Goal: Task Accomplishment & Management: Use online tool/utility

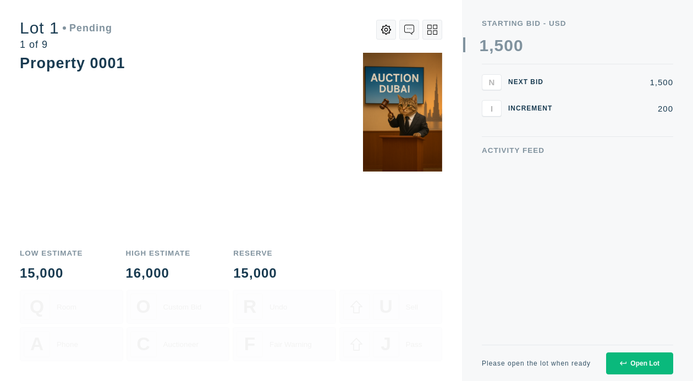
click at [644, 355] on button "Open Lot" at bounding box center [639, 364] width 67 height 22
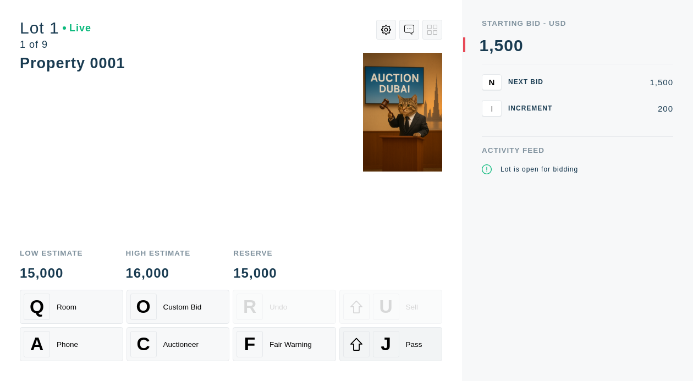
click at [372, 338] on div "J Pass" at bounding box center [391, 344] width 96 height 26
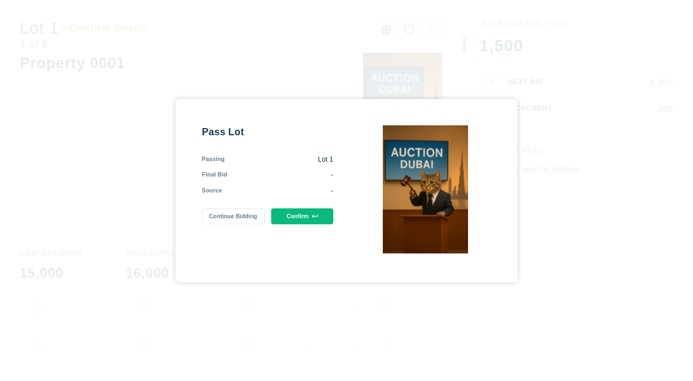
click at [296, 212] on button "Confirm" at bounding box center [302, 216] width 62 height 16
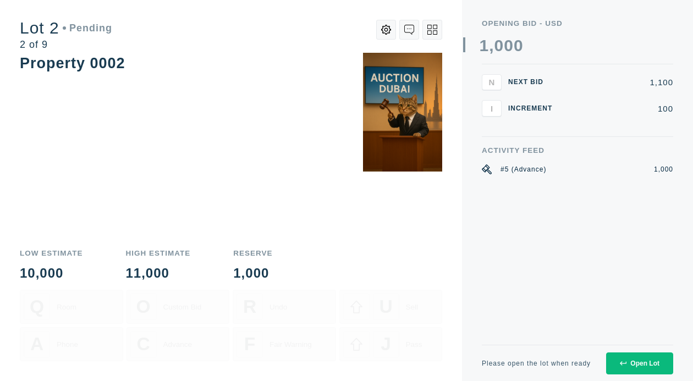
click at [628, 358] on button "Open Lot" at bounding box center [639, 364] width 67 height 22
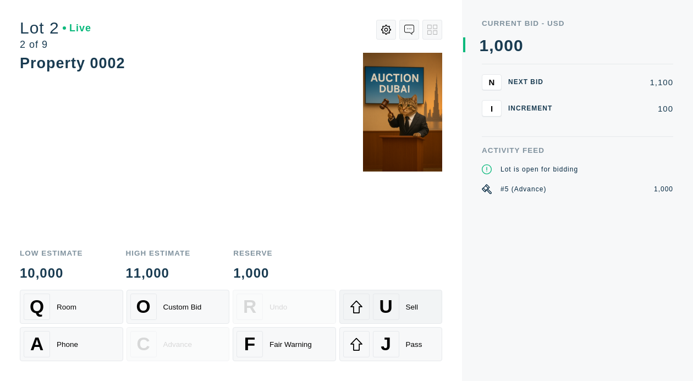
click at [396, 306] on div "U" at bounding box center [386, 307] width 26 height 26
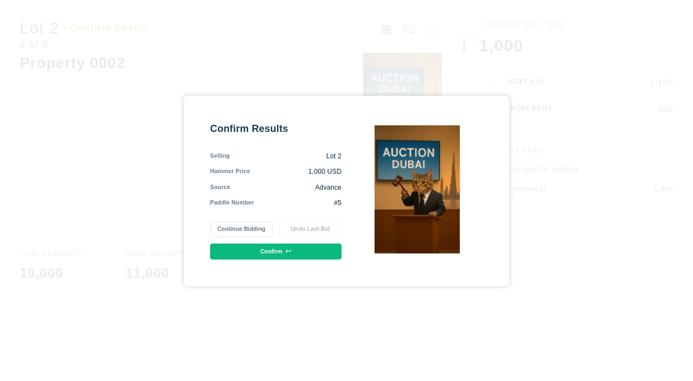
click at [255, 252] on button "Confirm" at bounding box center [275, 252] width 131 height 16
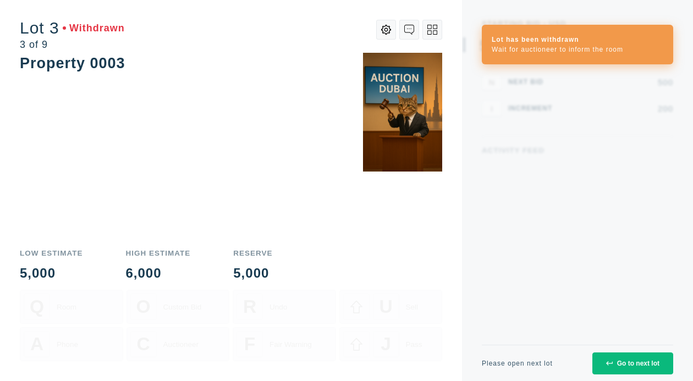
click at [630, 363] on div "Go to next lot" at bounding box center [632, 364] width 53 height 8
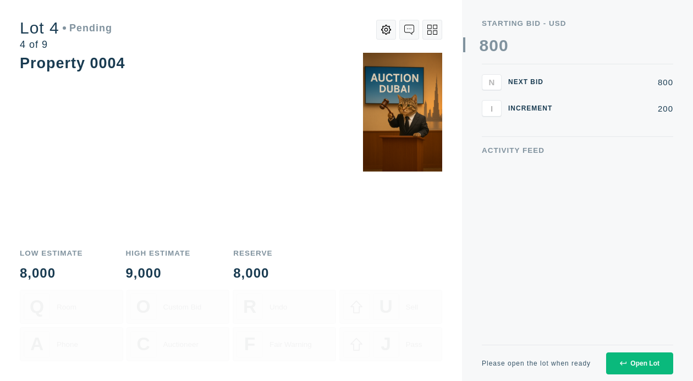
click at [635, 362] on div "Open Lot" at bounding box center [640, 364] width 40 height 8
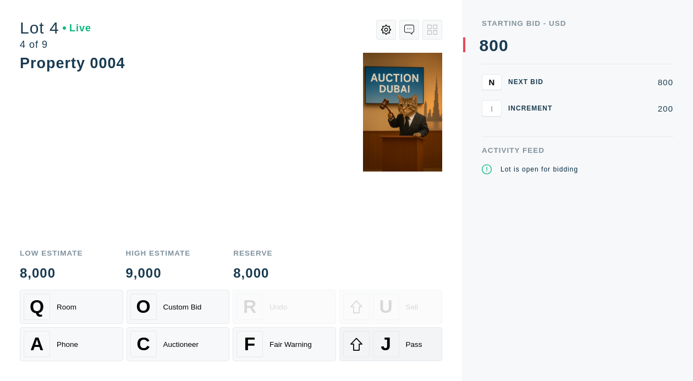
click at [398, 333] on div "J" at bounding box center [386, 344] width 26 height 26
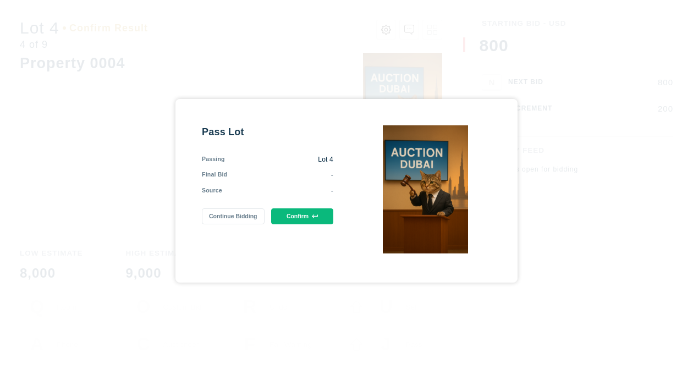
click at [314, 217] on icon at bounding box center [315, 217] width 6 height 4
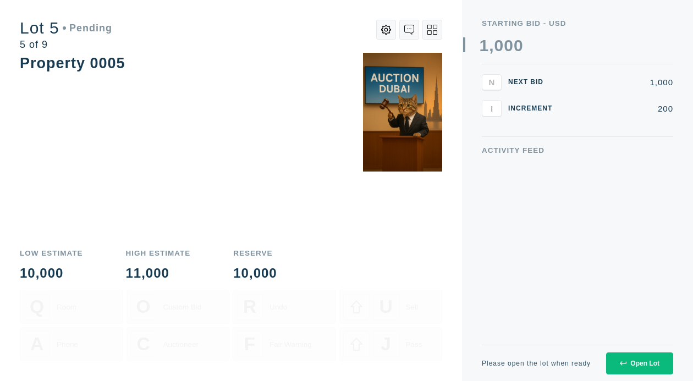
click at [635, 360] on div "Open Lot" at bounding box center [640, 364] width 40 height 8
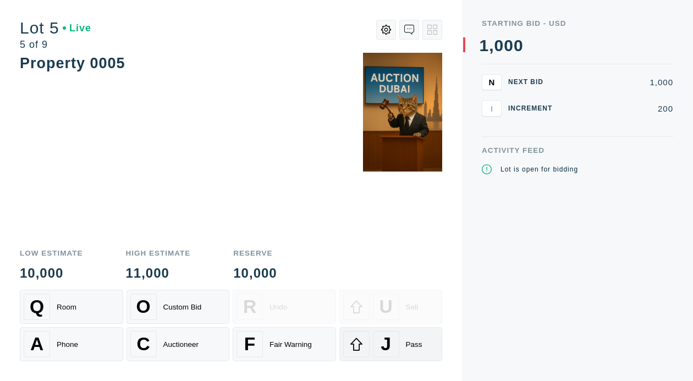
click at [393, 334] on div "J" at bounding box center [386, 344] width 26 height 26
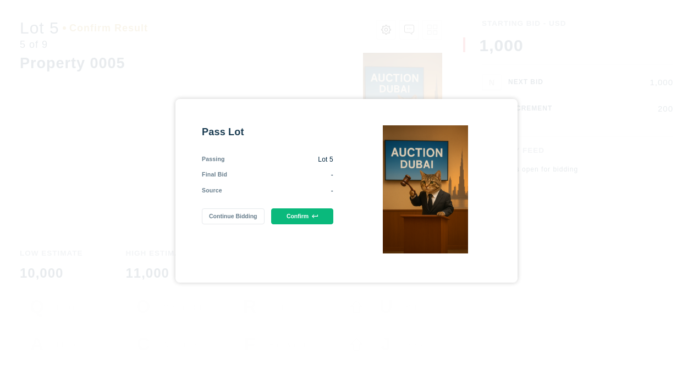
click at [289, 215] on button "Confirm" at bounding box center [302, 216] width 62 height 16
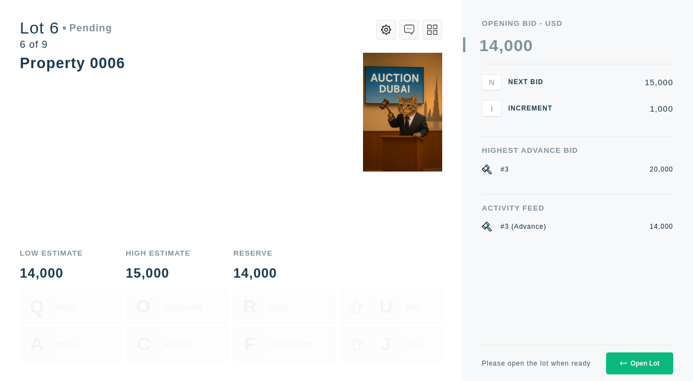
click at [627, 359] on button "Open Lot" at bounding box center [639, 364] width 67 height 22
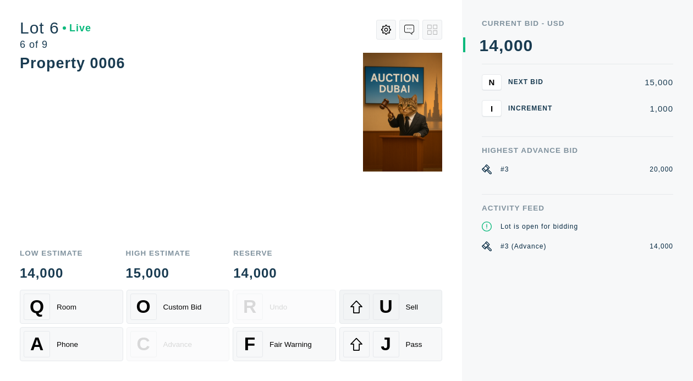
click at [400, 310] on div "U Sell" at bounding box center [391, 307] width 96 height 26
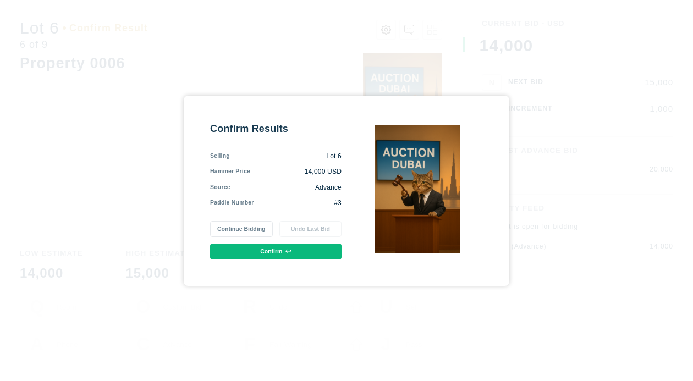
click at [292, 251] on icon at bounding box center [288, 252] width 6 height 4
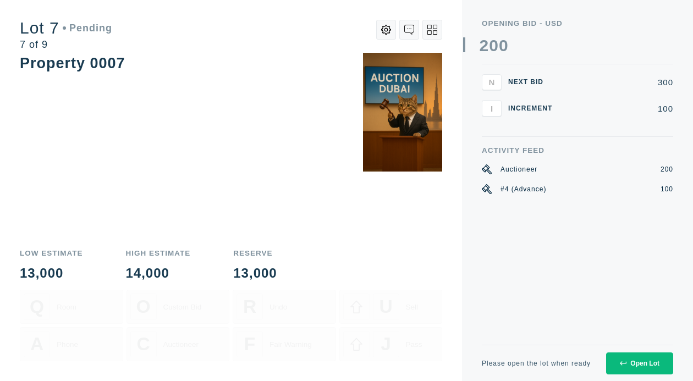
click at [636, 359] on button "Open Lot" at bounding box center [639, 364] width 67 height 22
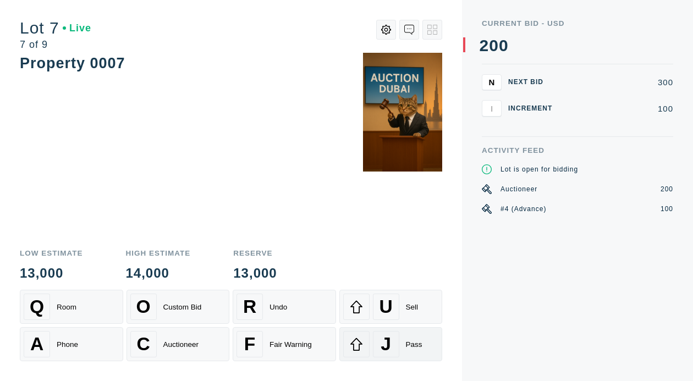
click at [388, 333] on div "J" at bounding box center [386, 344] width 26 height 26
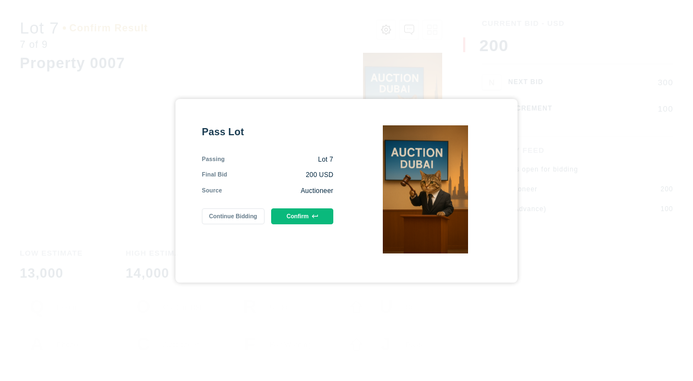
click at [288, 217] on button "Confirm" at bounding box center [302, 216] width 62 height 16
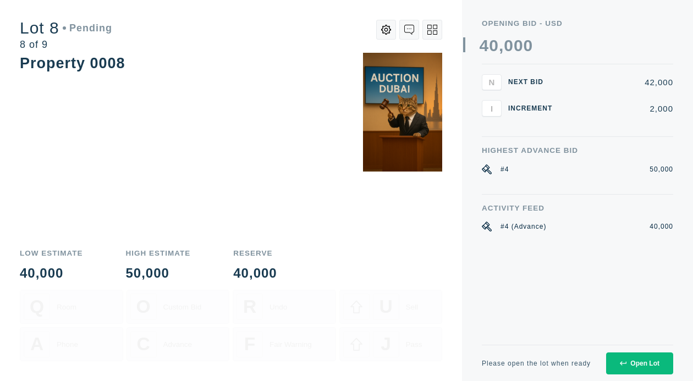
click at [650, 360] on div "Open Lot" at bounding box center [640, 364] width 40 height 8
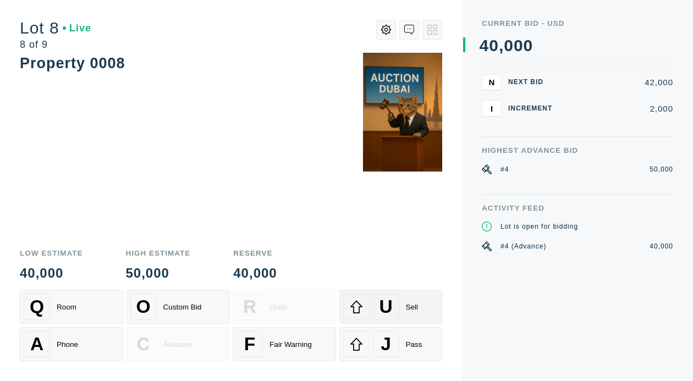
click at [373, 304] on div "U" at bounding box center [386, 307] width 26 height 26
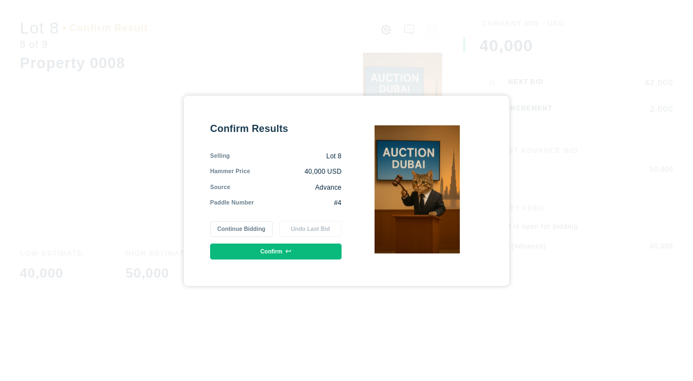
click at [259, 250] on button "Confirm" at bounding box center [275, 252] width 131 height 16
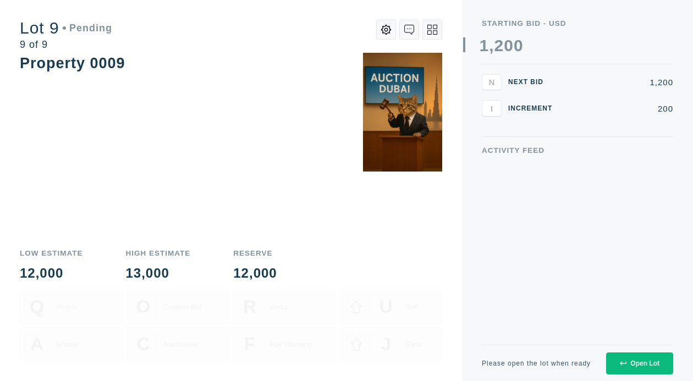
click at [624, 366] on icon at bounding box center [623, 363] width 7 height 7
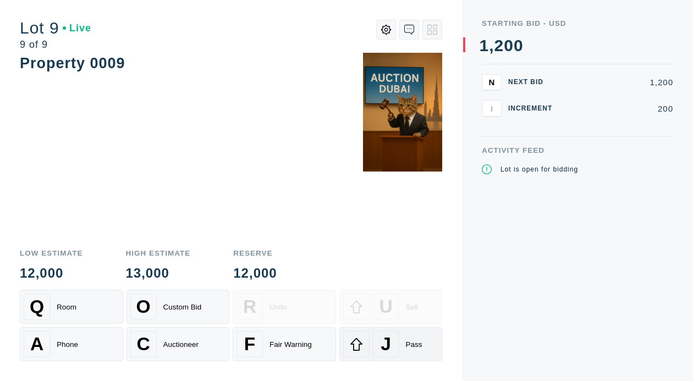
click at [361, 343] on icon at bounding box center [356, 344] width 13 height 13
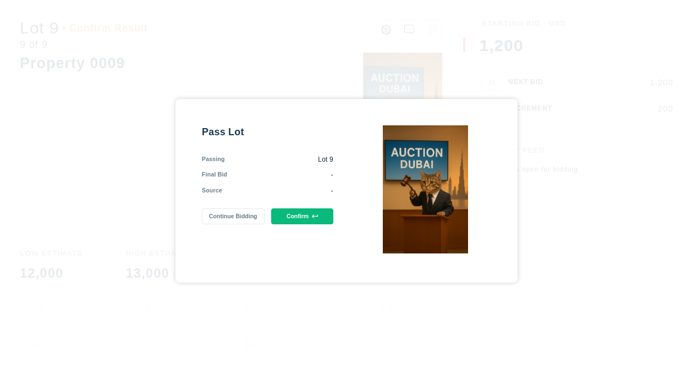
click at [296, 215] on button "Confirm" at bounding box center [302, 216] width 62 height 16
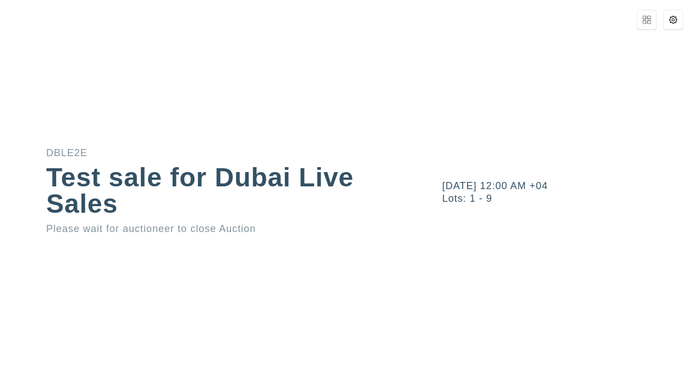
click at [667, 20] on button at bounding box center [673, 20] width 20 height 20
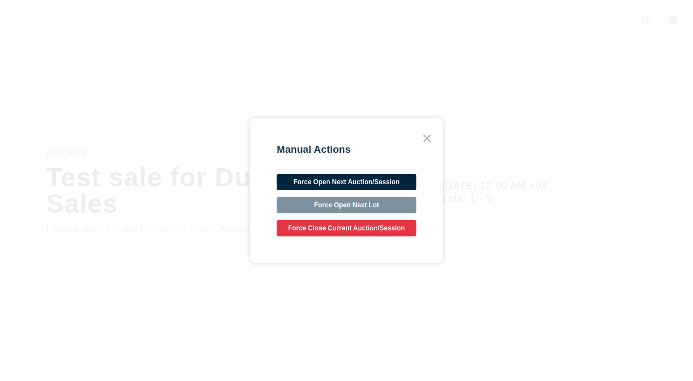
click at [428, 133] on icon at bounding box center [427, 138] width 15 height 15
